Goal: Task Accomplishment & Management: Complete application form

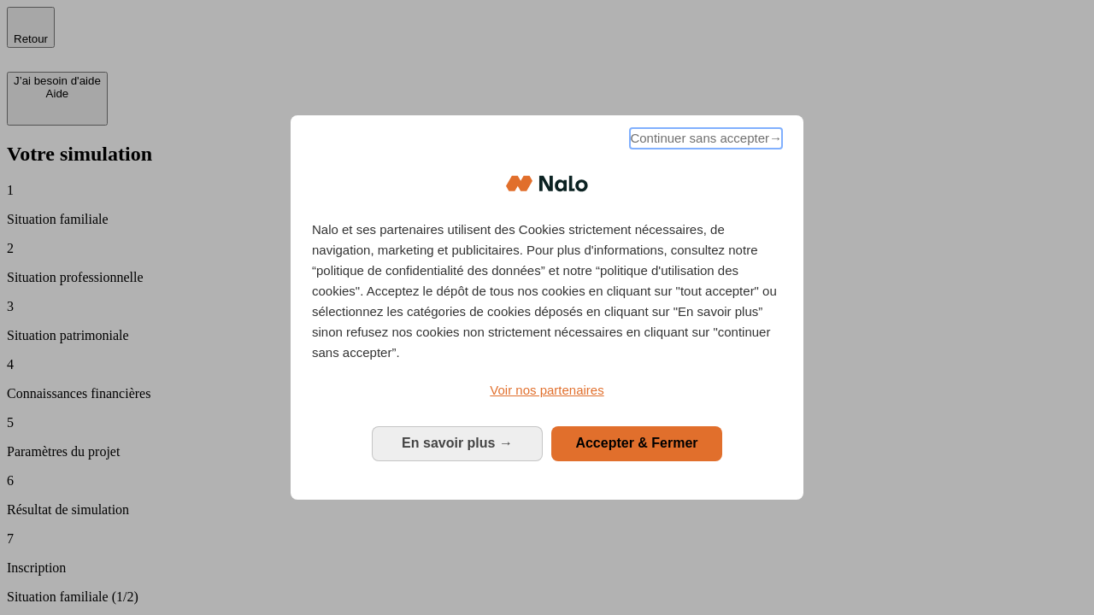
click at [704, 141] on span "Continuer sans accepter →" at bounding box center [706, 138] width 152 height 21
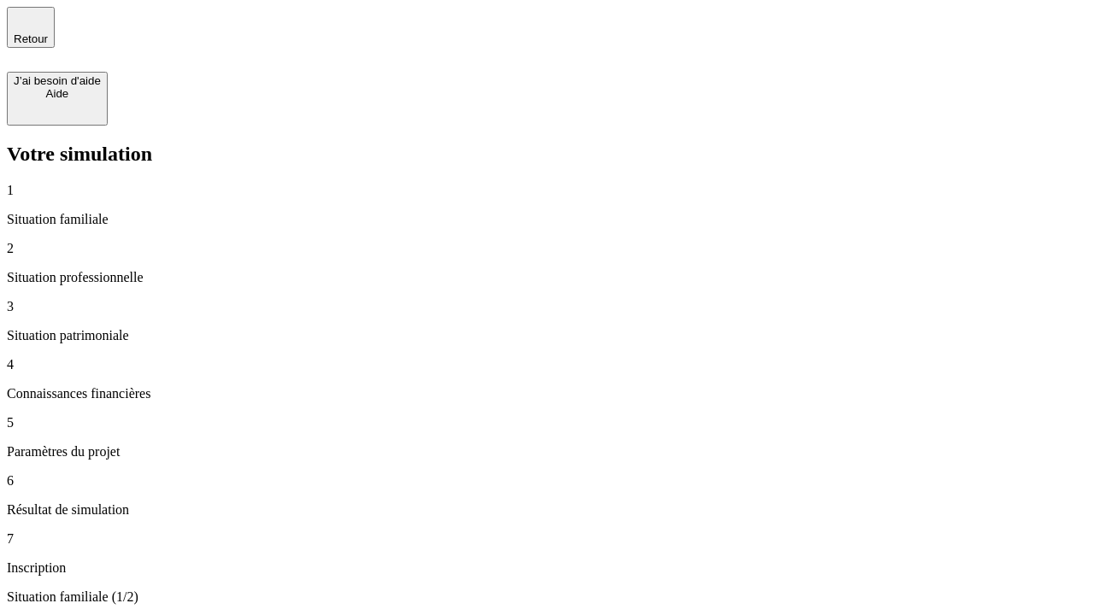
type input "30 000"
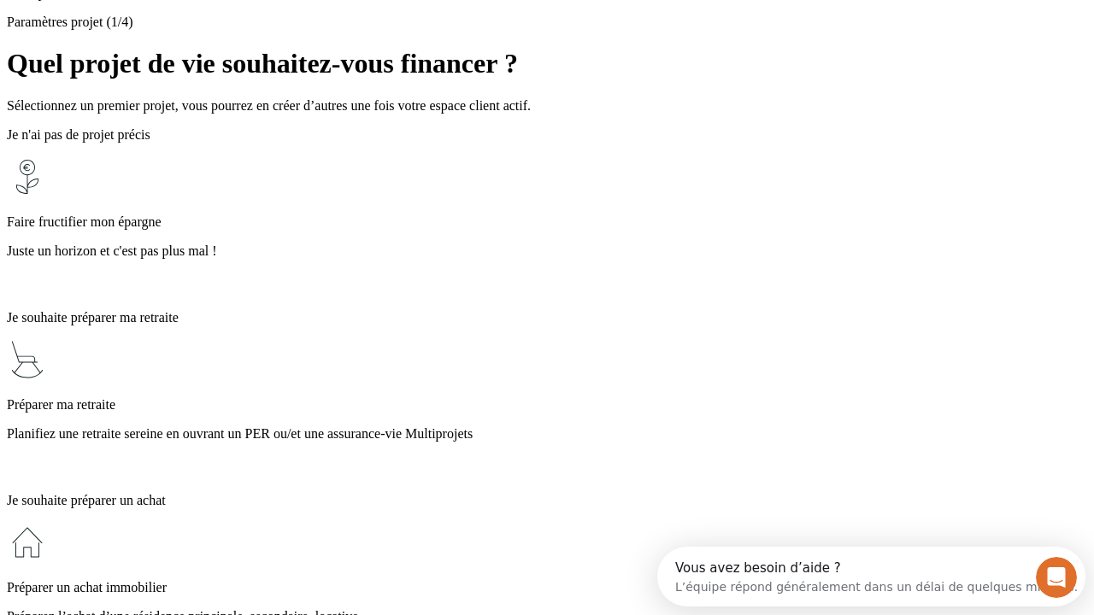
scroll to position [32, 0]
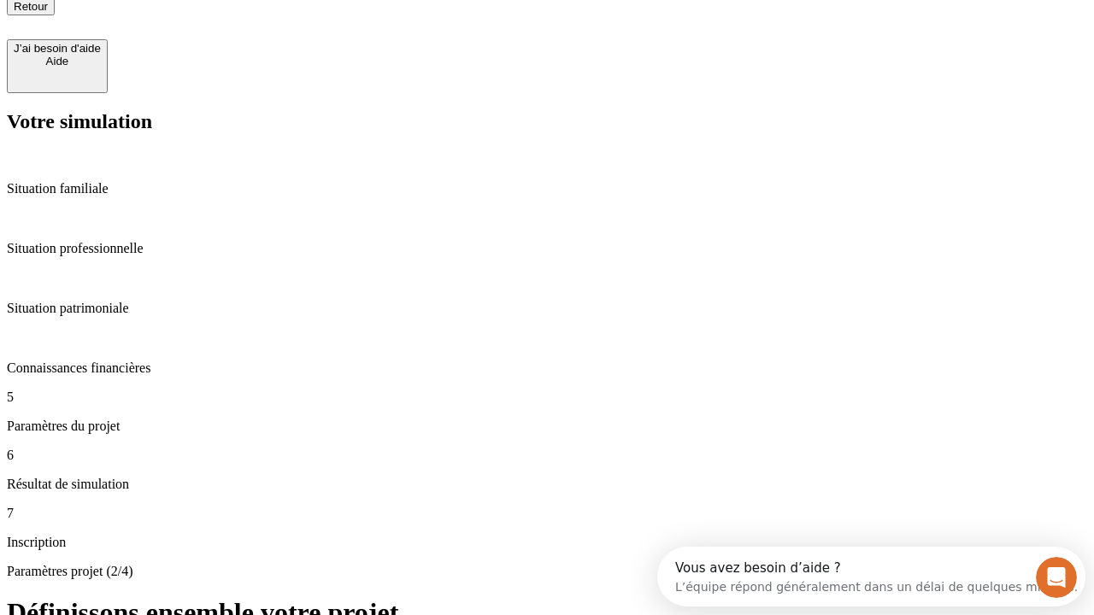
type input "25"
type input "1 000"
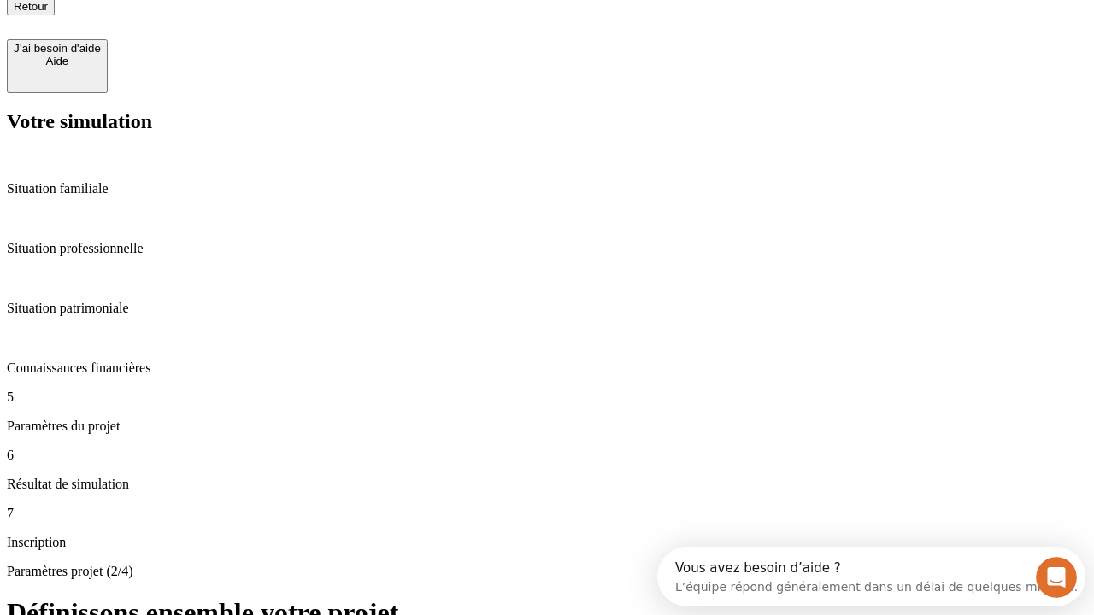
type input "640"
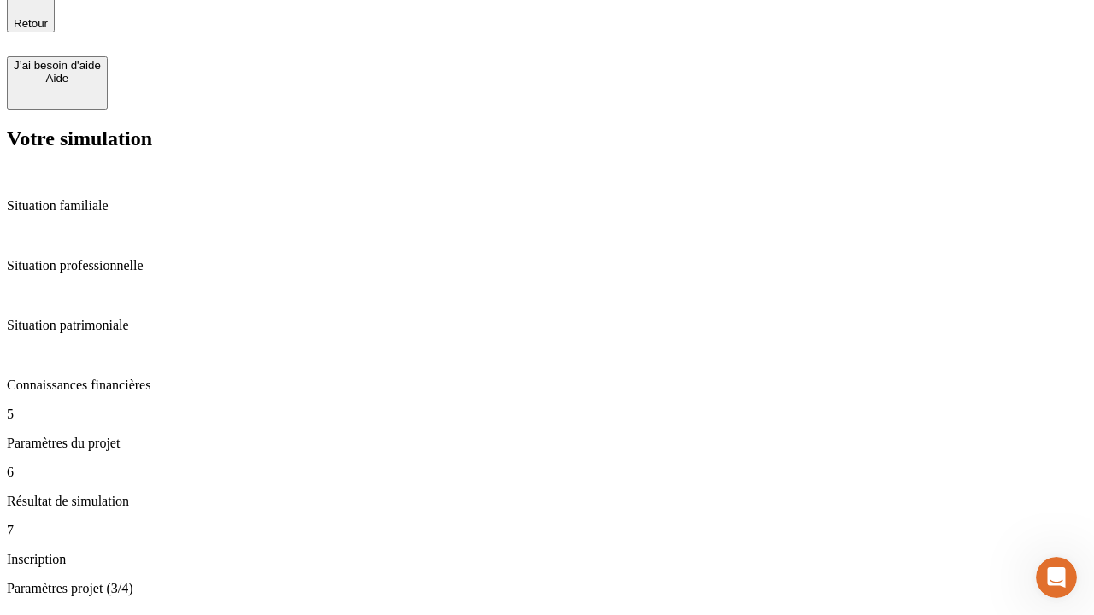
scroll to position [32, 0]
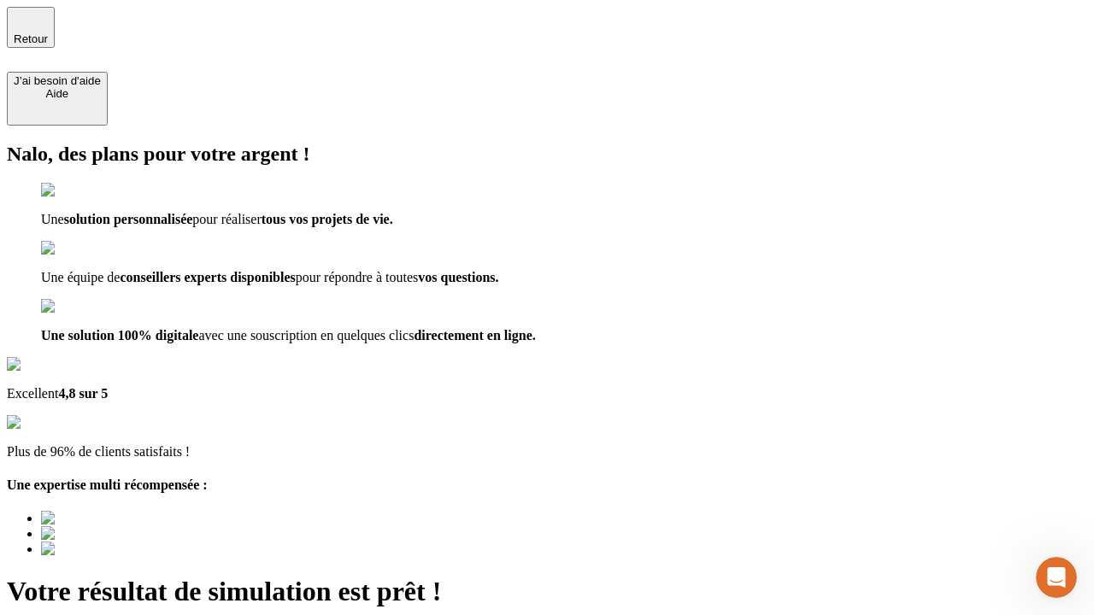
type input "[EMAIL_ADDRESS][PERSON_NAME][DOMAIN_NAME]"
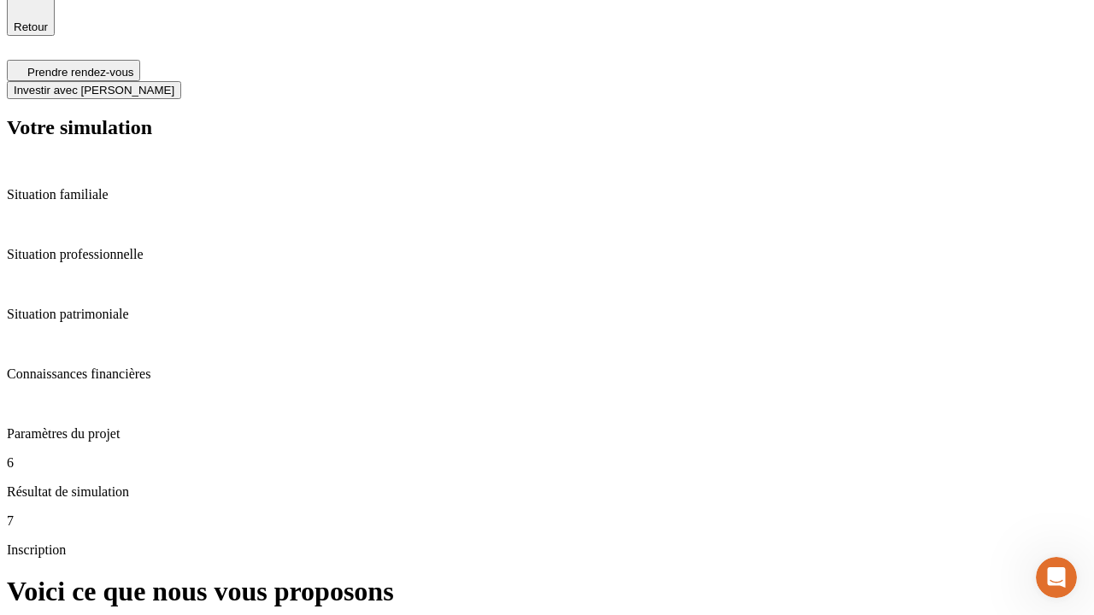
click at [174, 84] on span "Investir avec [PERSON_NAME]" at bounding box center [94, 90] width 161 height 13
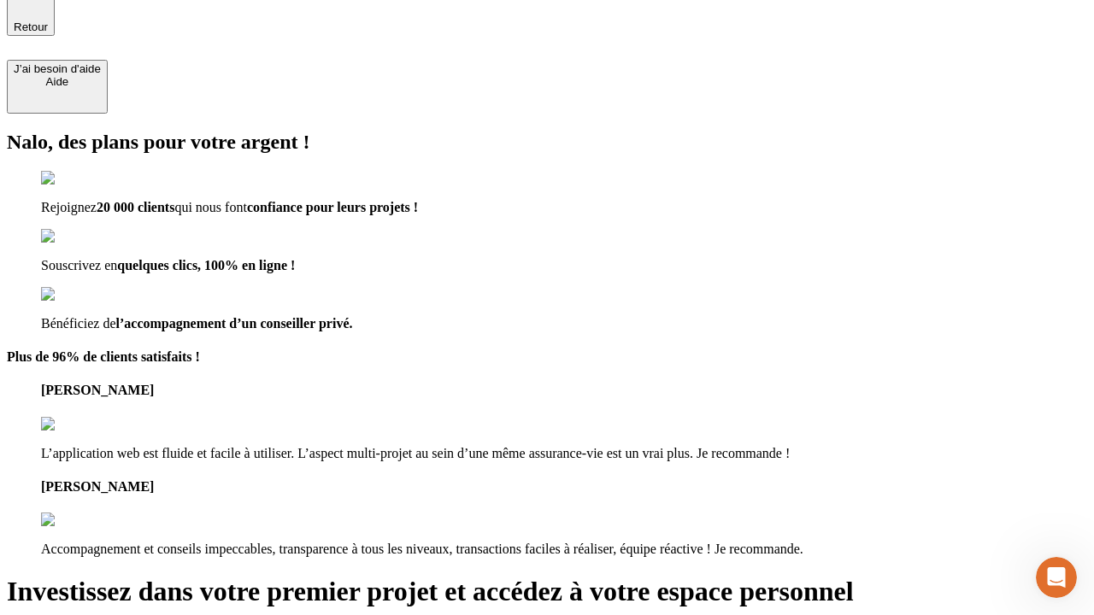
scroll to position [10, 0]
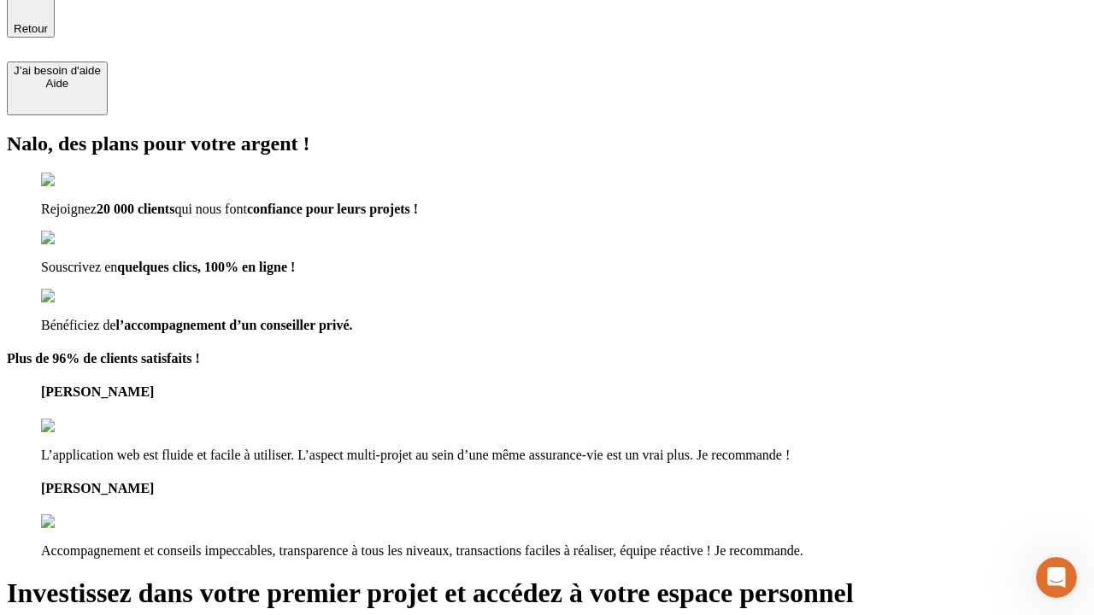
type input "[PERSON_NAME][EMAIL_ADDRESS][DOMAIN_NAME]"
